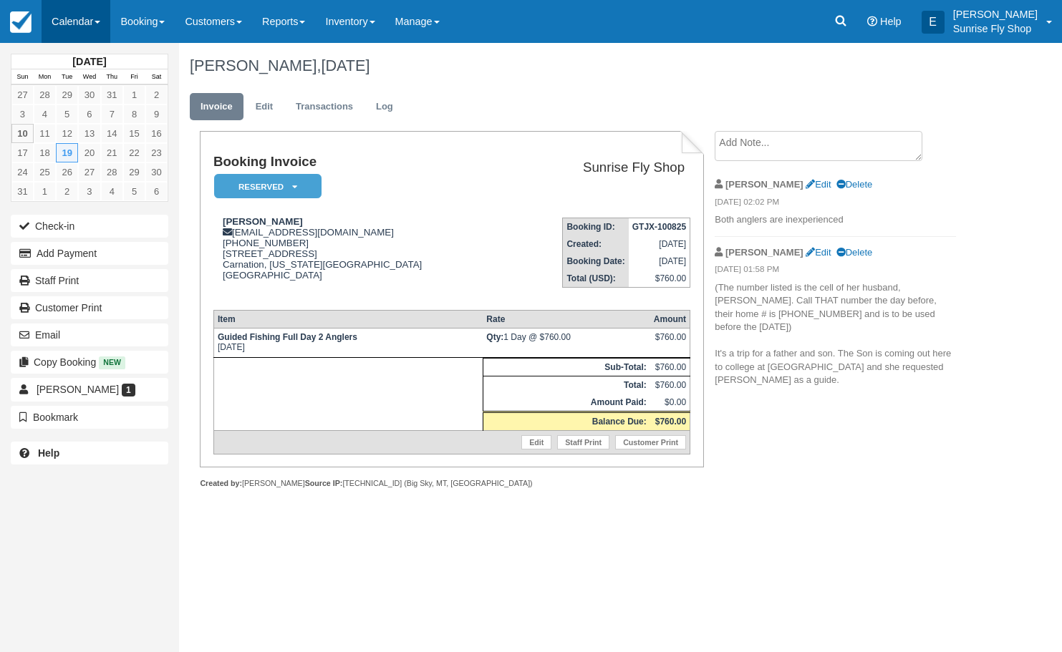
click at [105, 28] on link "Calendar" at bounding box center [76, 21] width 69 height 43
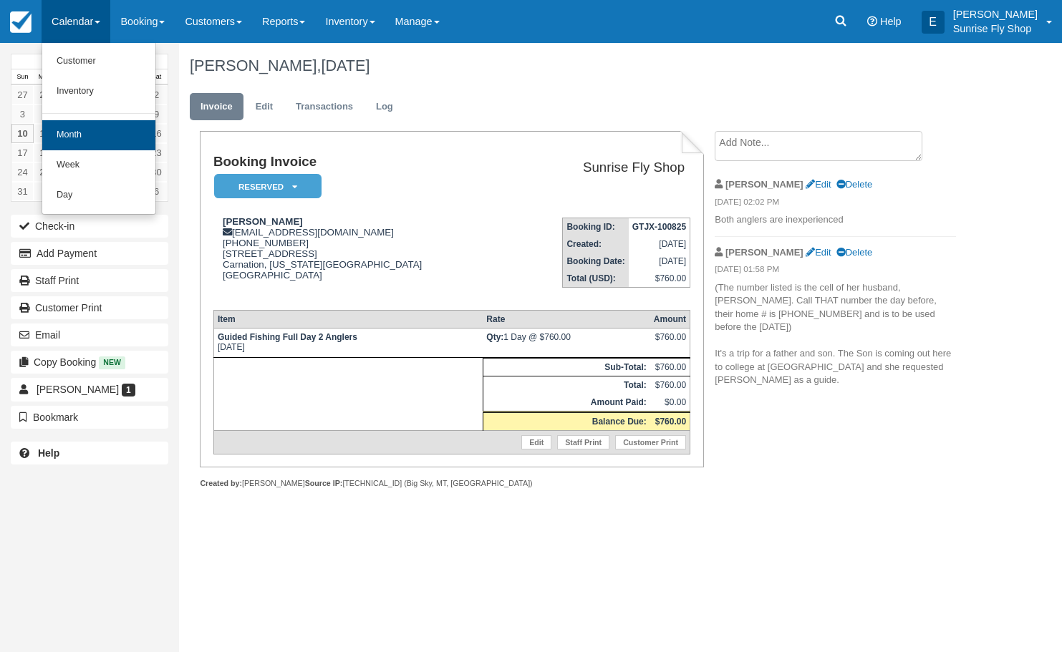
click at [68, 134] on link "Month" at bounding box center [98, 135] width 113 height 30
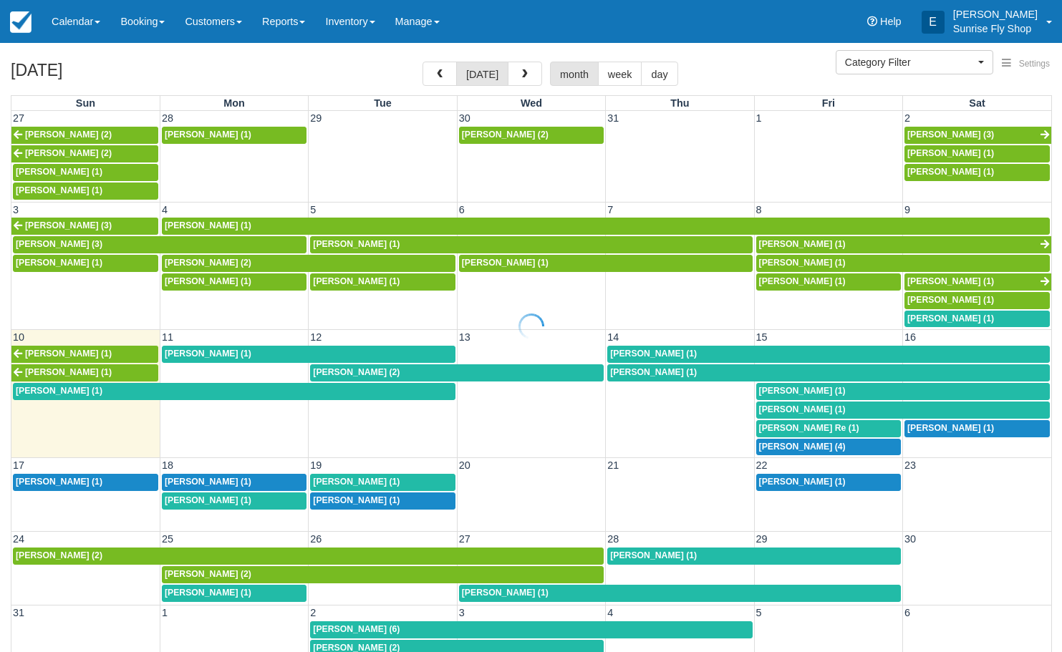
select select
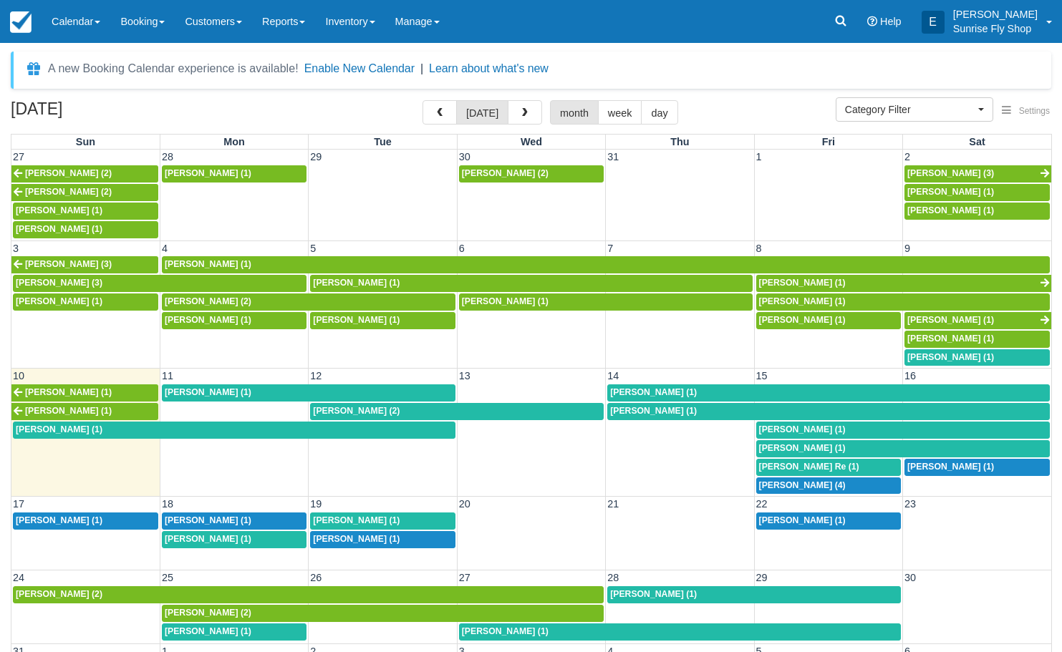
click at [87, 425] on span "George Nichols (1)" at bounding box center [59, 430] width 87 height 10
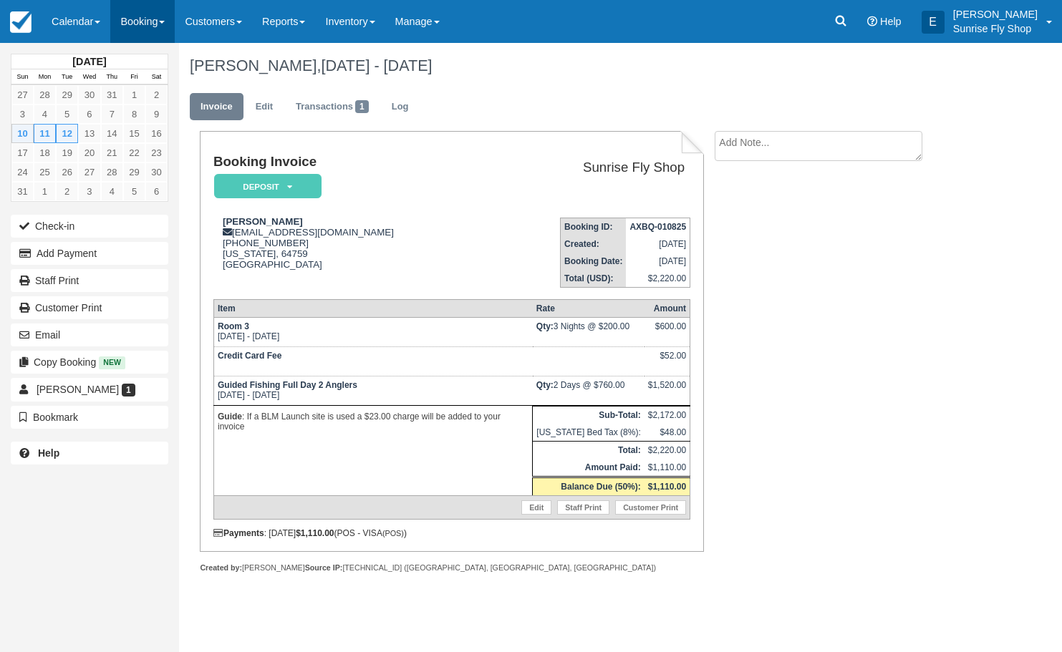
click at [145, 29] on link "Booking" at bounding box center [142, 21] width 64 height 43
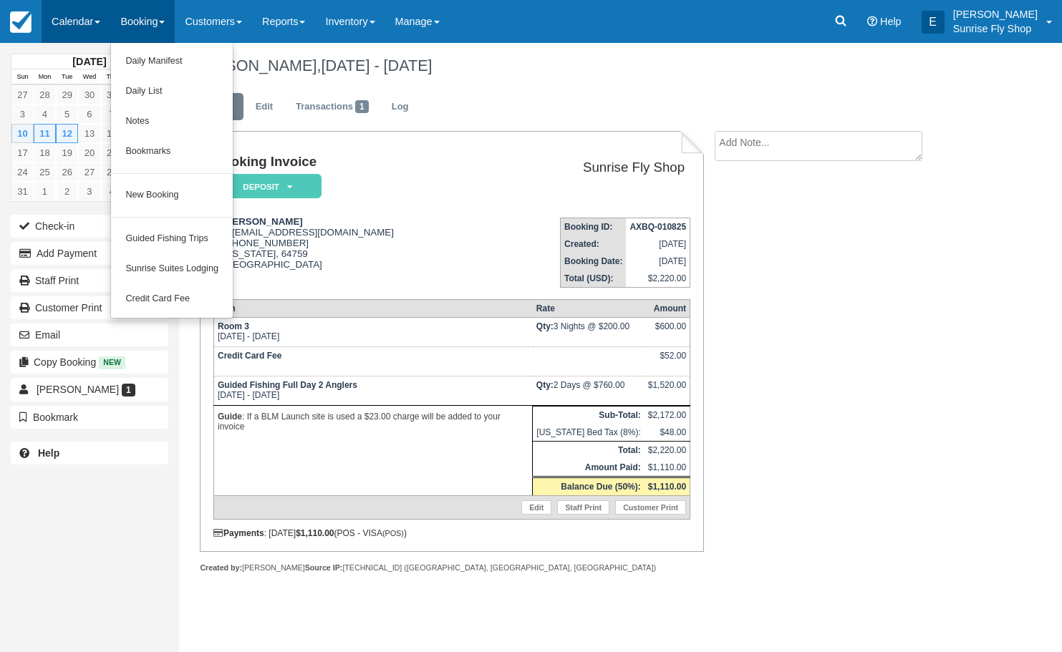
click at [62, 26] on link "Calendar" at bounding box center [76, 21] width 69 height 43
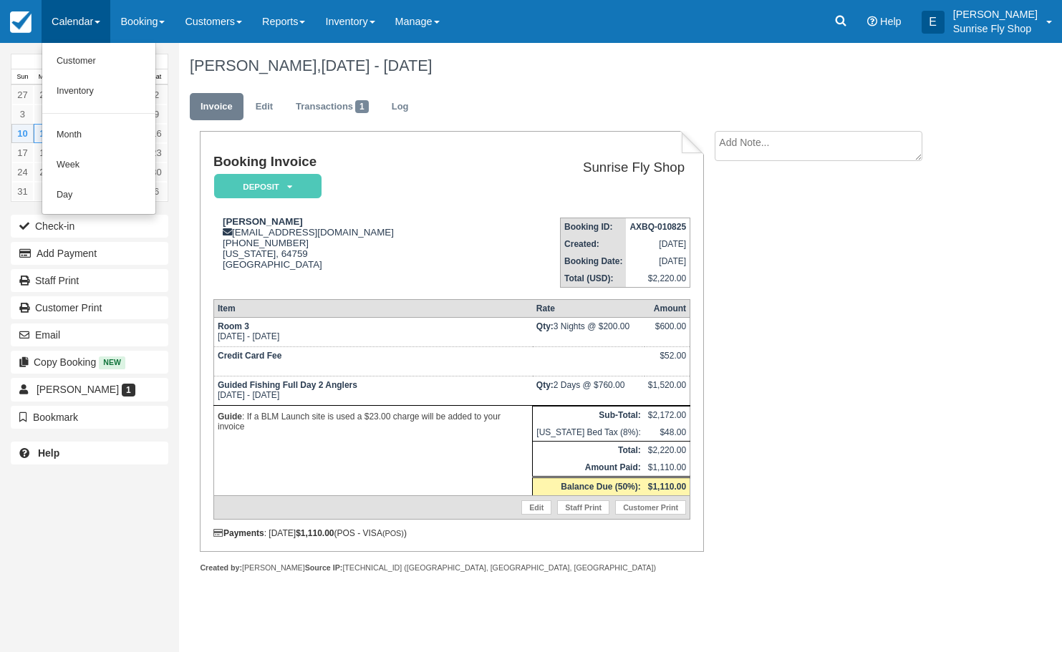
click at [95, 126] on link "Month" at bounding box center [98, 135] width 113 height 30
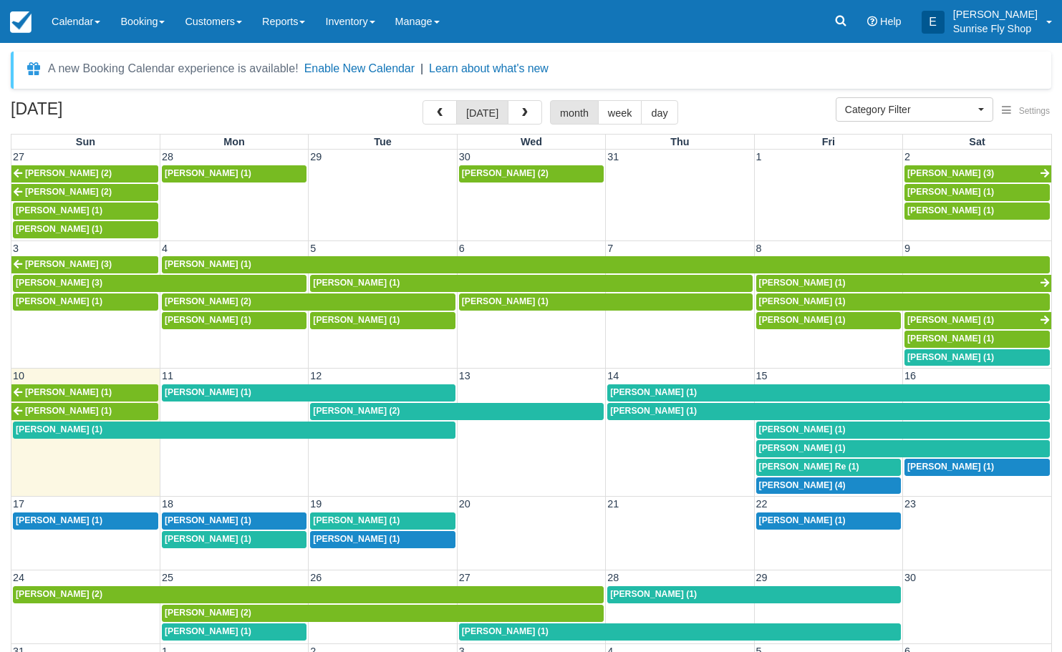
select select
